Goal: Task Accomplishment & Management: Use online tool/utility

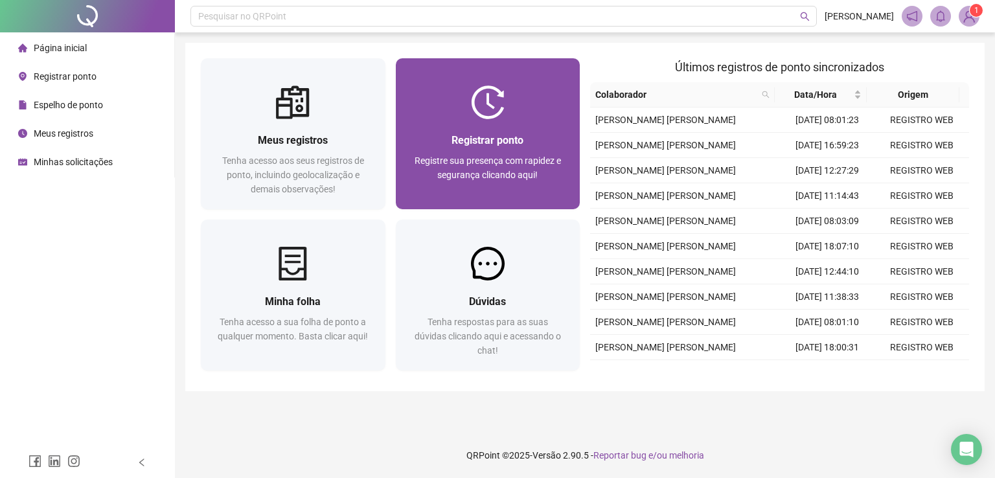
click at [497, 116] on img at bounding box center [488, 102] width 34 height 34
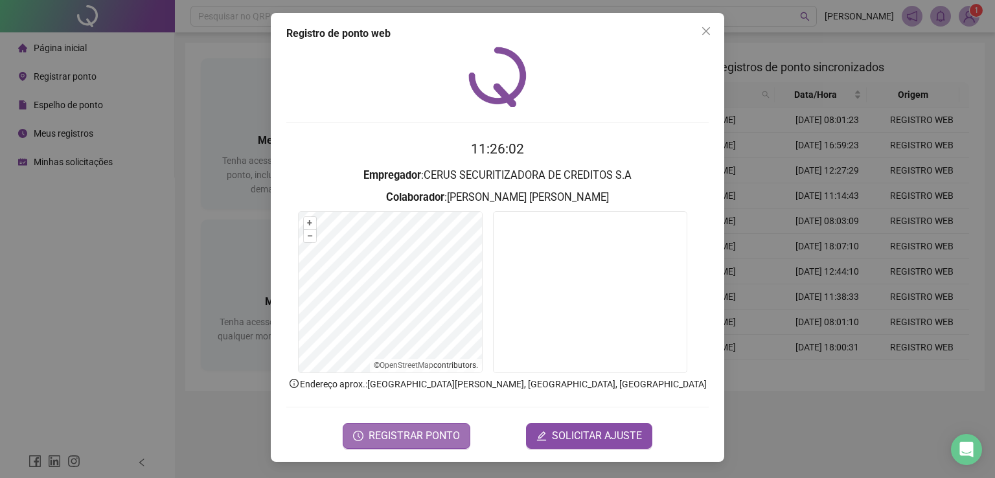
click at [435, 436] on span "REGISTRAR PONTO" at bounding box center [413, 436] width 91 height 16
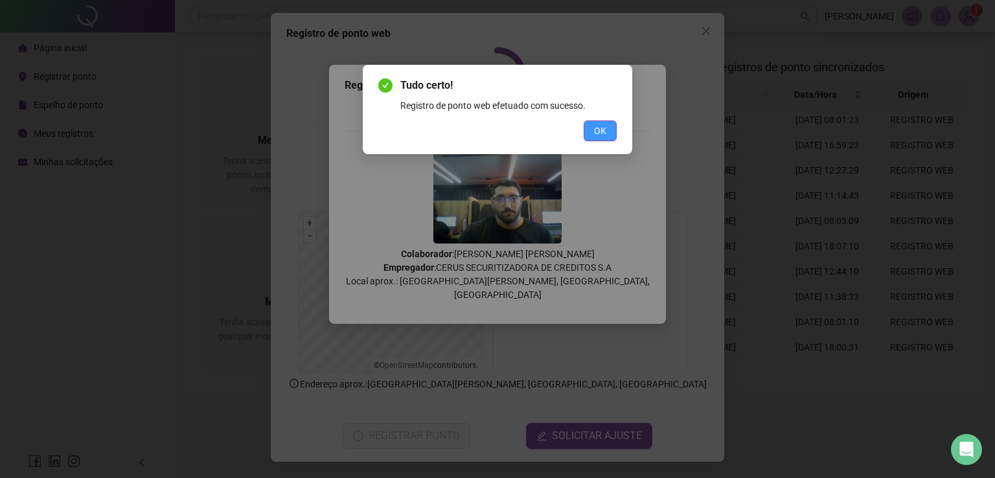
click at [598, 126] on span "OK" at bounding box center [600, 131] width 12 height 14
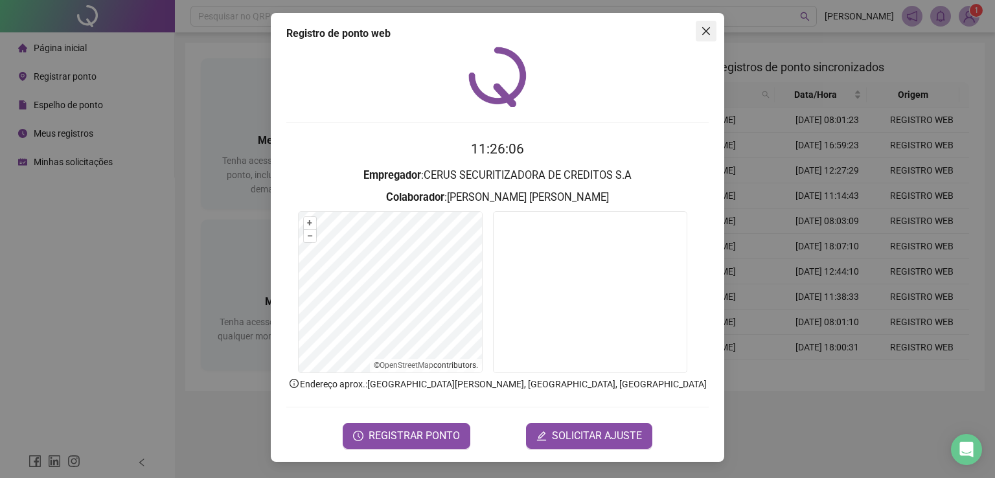
click at [713, 32] on span "Close" at bounding box center [706, 31] width 21 height 10
